Goal: Communication & Community: Answer question/provide support

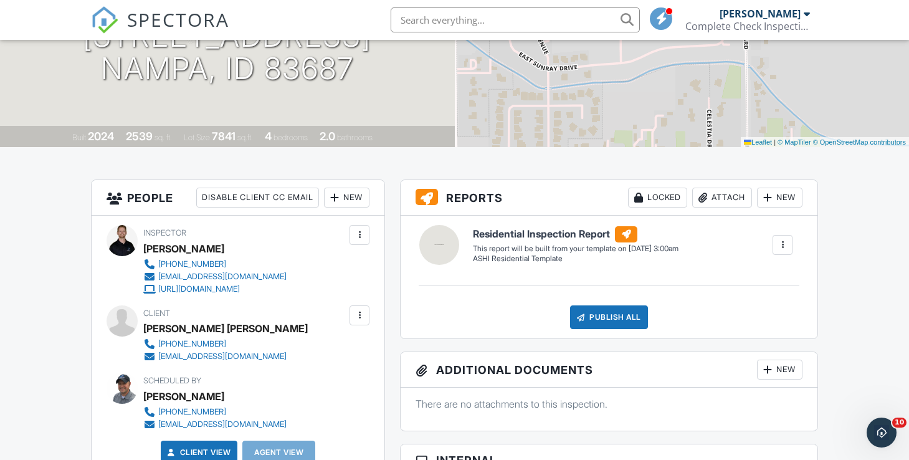
scroll to position [188, 0]
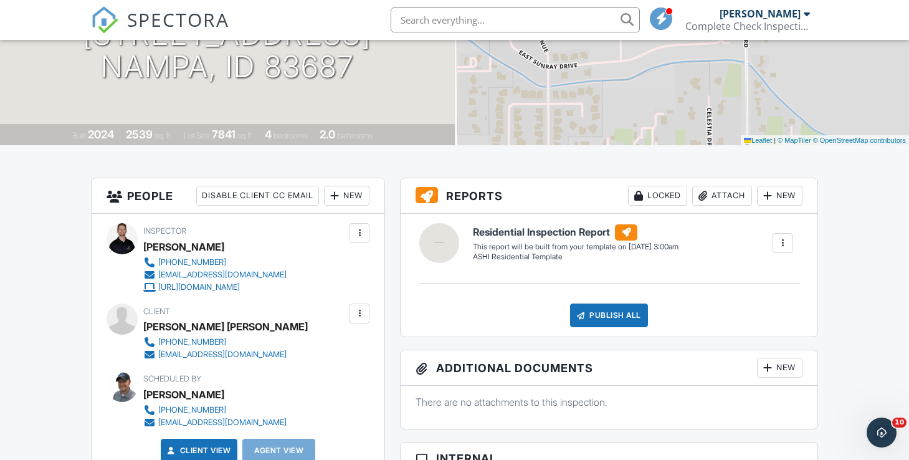
click at [359, 314] on div at bounding box center [359, 313] width 12 height 12
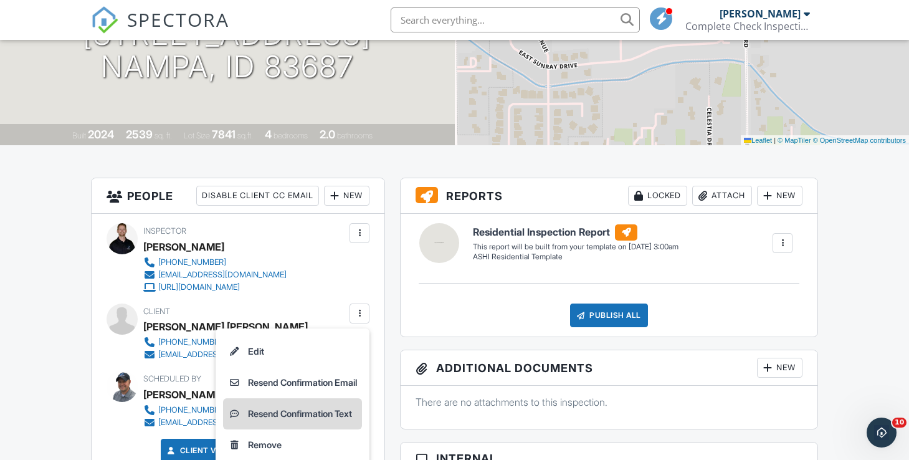
click at [344, 410] on li "Resend Confirmation Text" at bounding box center [292, 413] width 139 height 31
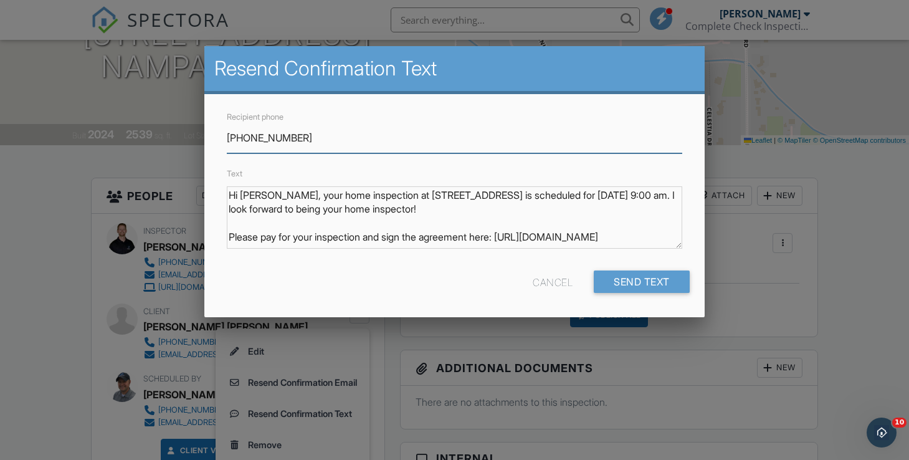
scroll to position [11, 0]
click at [225, 244] on div "Text Hi [PERSON_NAME], your home inspection at [STREET_ADDRESS] is scheduled fo…" at bounding box center [454, 212] width 470 height 92
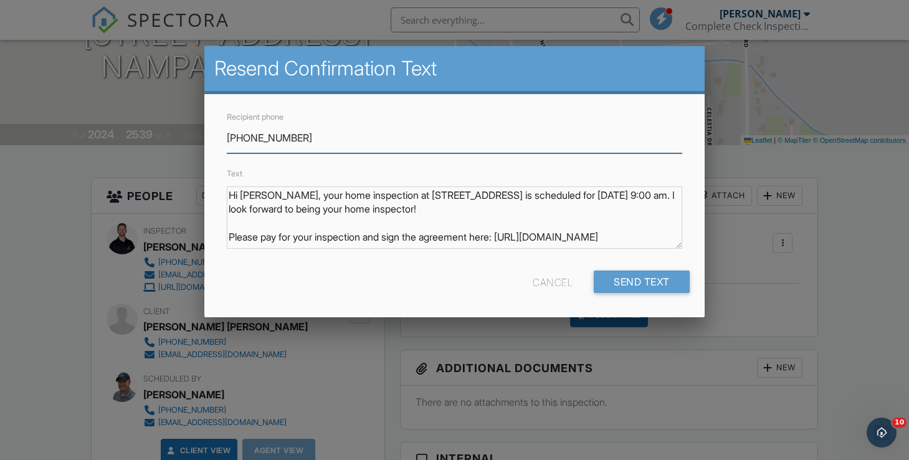
click at [312, 139] on input "[PHONE_NUMBER]" at bounding box center [454, 138] width 455 height 31
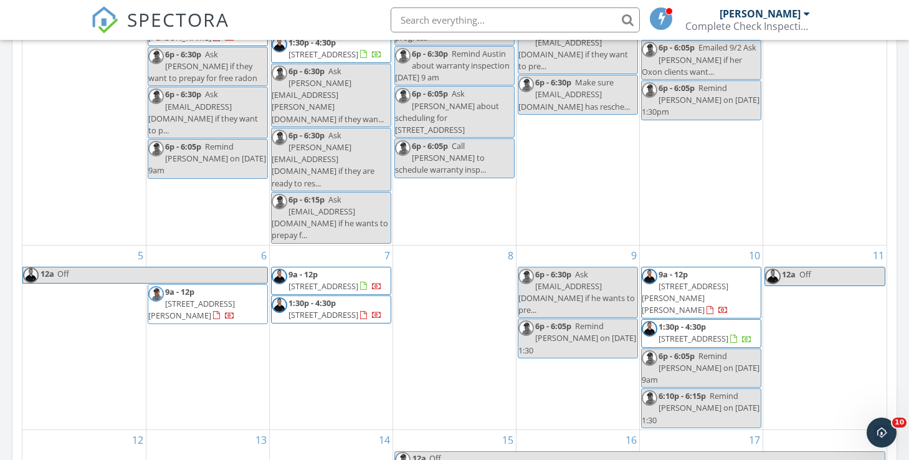
scroll to position [105, 0]
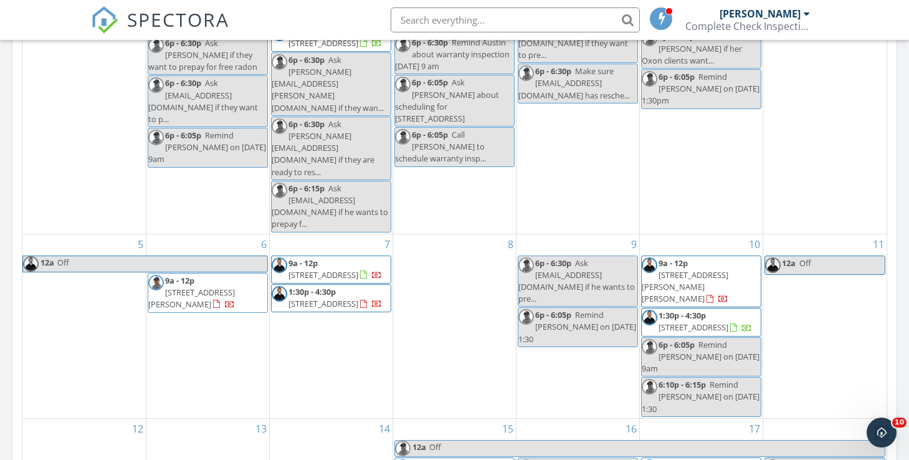
click at [702, 257] on span "9a - 12p 12298 Genevieve St, Caldwell 83607" at bounding box center [701, 281] width 119 height 49
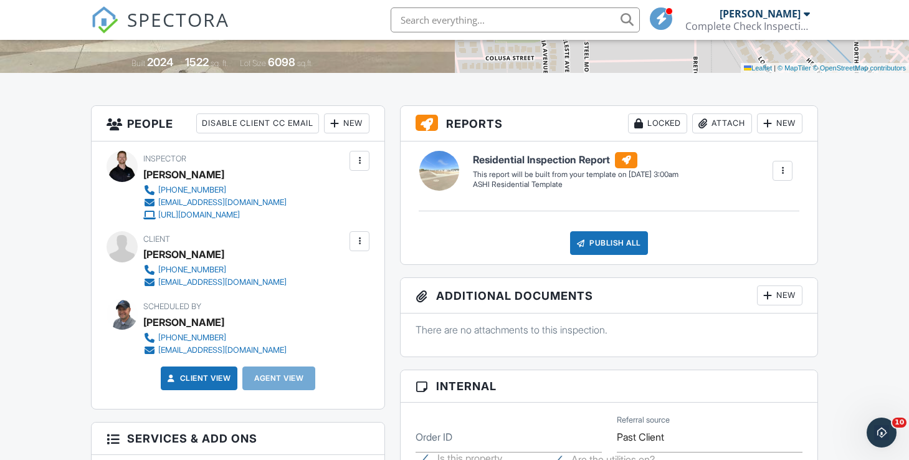
scroll to position [274, 0]
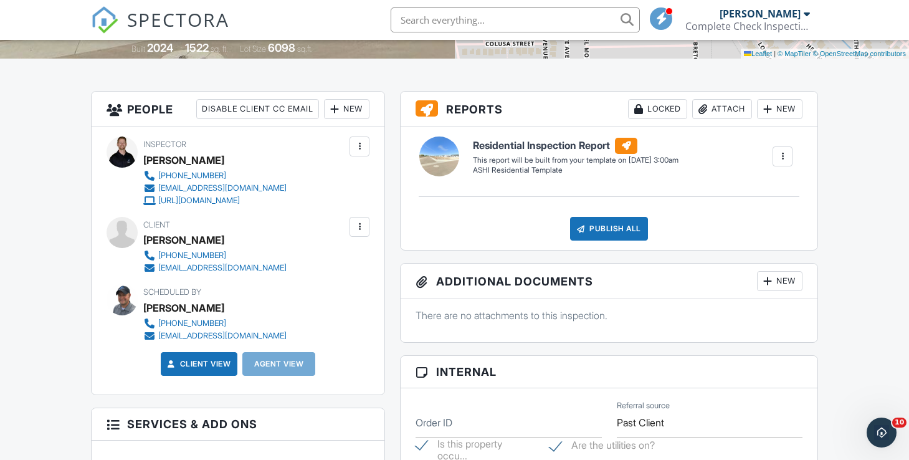
click at [362, 226] on div at bounding box center [359, 227] width 12 height 12
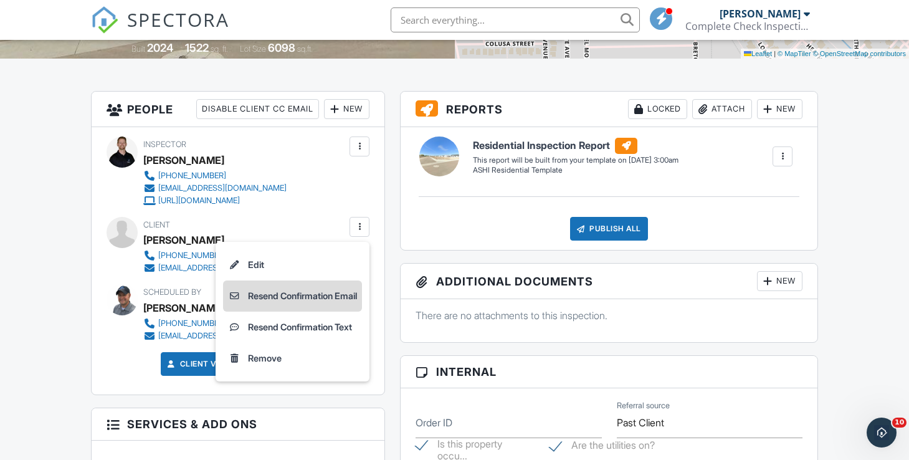
click at [333, 290] on li "Resend Confirmation Email" at bounding box center [292, 295] width 139 height 31
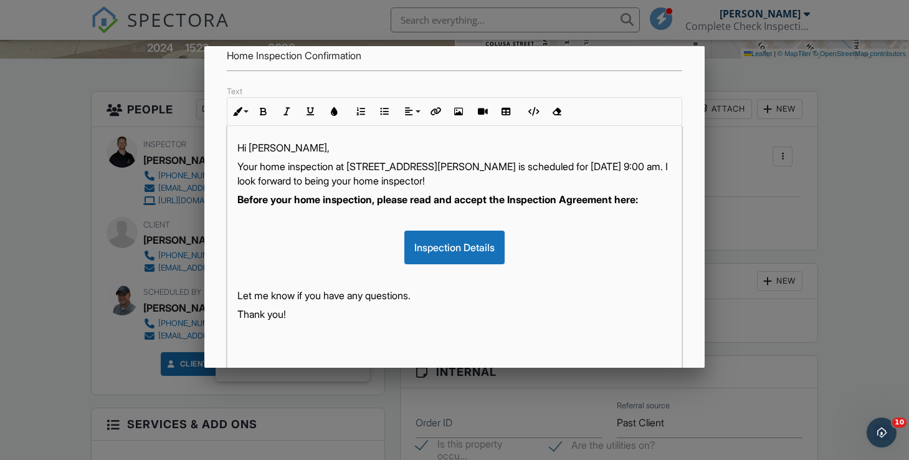
scroll to position [290, 0]
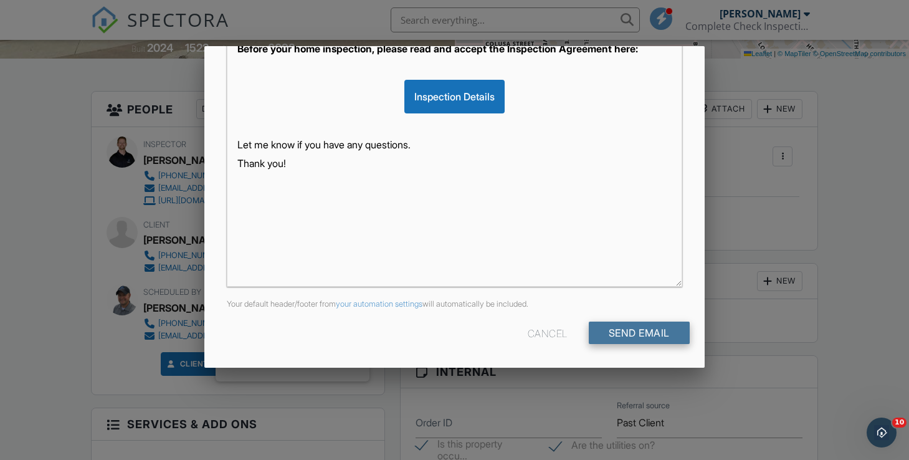
click at [652, 333] on input "Send Email" at bounding box center [639, 332] width 101 height 22
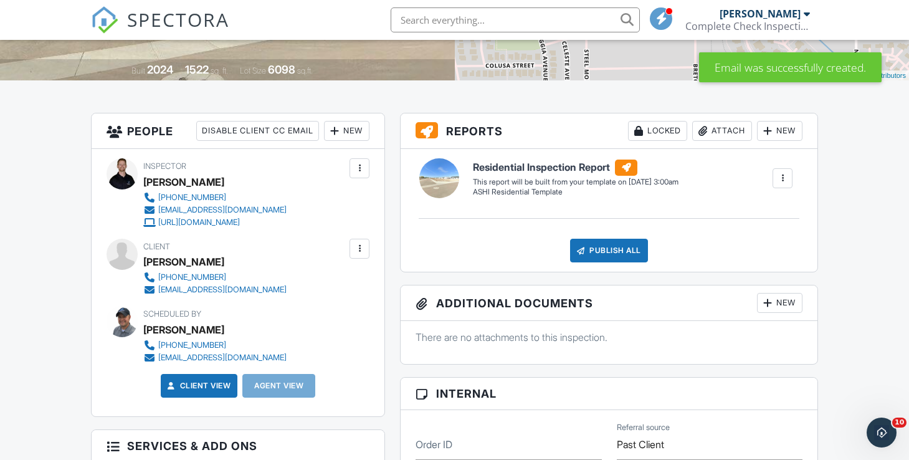
click at [361, 247] on div at bounding box center [359, 248] width 12 height 12
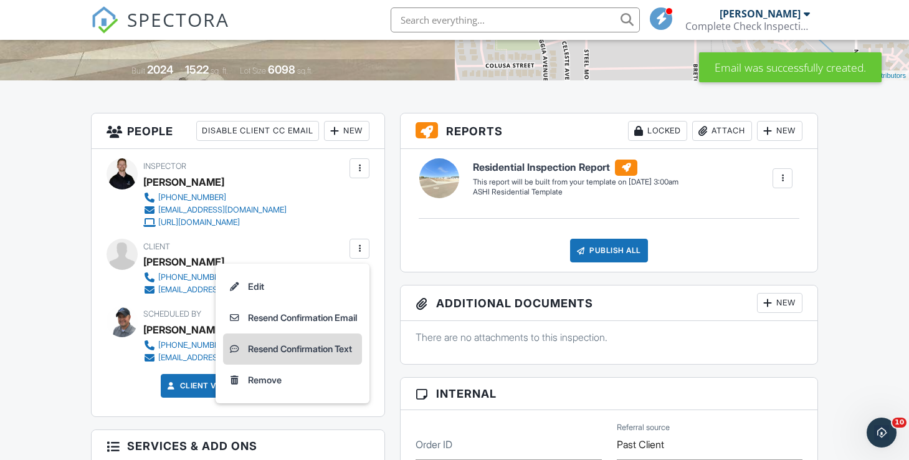
click at [331, 345] on li "Resend Confirmation Text" at bounding box center [292, 348] width 139 height 31
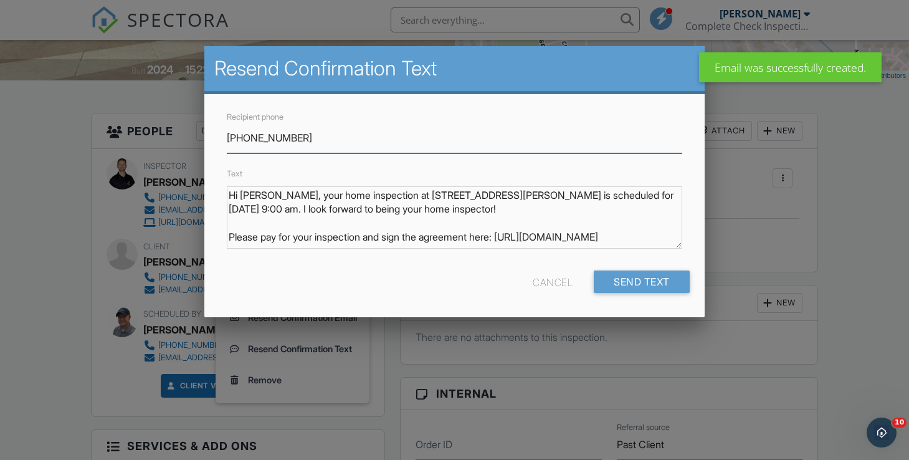
scroll to position [11, 0]
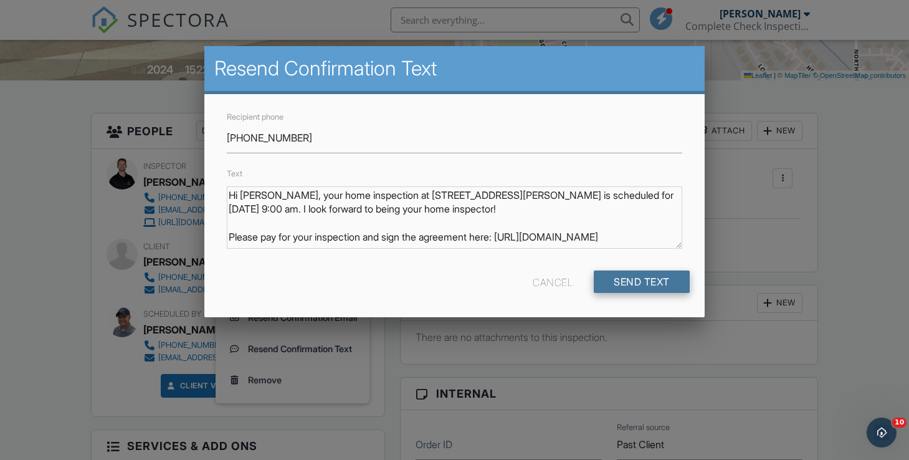
click at [634, 282] on input "Send Text" at bounding box center [642, 281] width 96 height 22
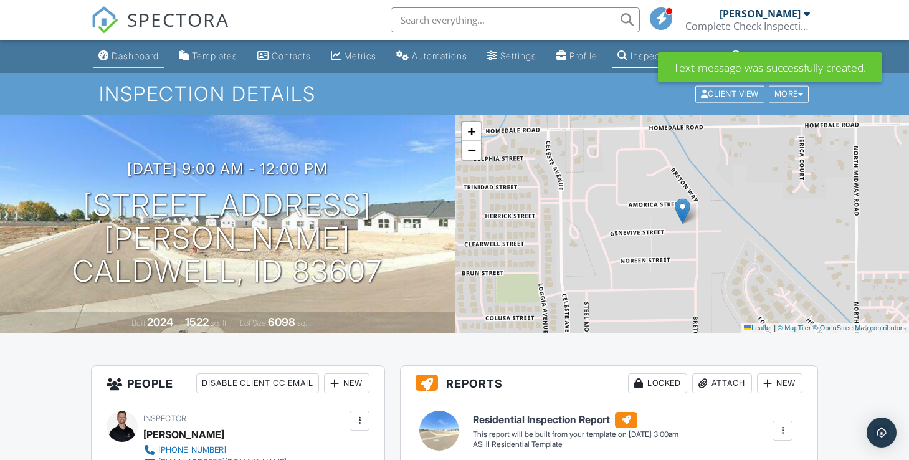
click at [135, 54] on div "Dashboard" at bounding box center [135, 55] width 47 height 11
